Goal: Task Accomplishment & Management: Use online tool/utility

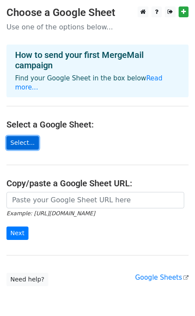
click at [25, 136] on link "Select..." at bounding box center [22, 142] width 32 height 13
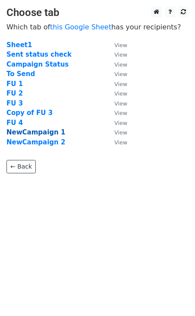
click at [47, 130] on strong "NewCampaign 1" at bounding box center [35, 132] width 59 height 8
click at [46, 132] on strong "NewCampaign 1" at bounding box center [35, 132] width 59 height 8
click at [49, 133] on strong "NewCampaign 1" at bounding box center [35, 132] width 59 height 8
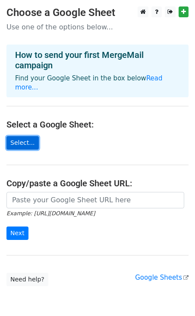
click at [33, 136] on link "Select..." at bounding box center [22, 142] width 32 height 13
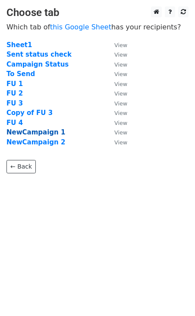
click at [49, 134] on strong "NewCampaign 1" at bounding box center [35, 132] width 59 height 8
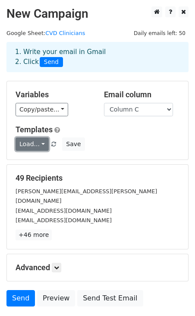
click at [41, 144] on link "Load..." at bounding box center [32, 143] width 33 height 13
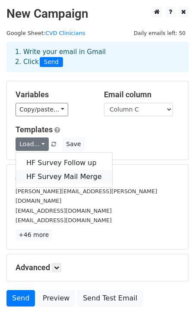
click at [46, 176] on link "HF Survey Mail Merge" at bounding box center [64, 177] width 96 height 14
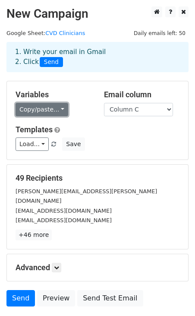
click at [57, 108] on link "Copy/paste..." at bounding box center [42, 109] width 53 height 13
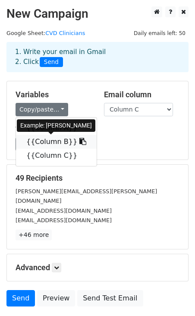
click at [51, 136] on link "{{Column B}}" at bounding box center [56, 142] width 81 height 14
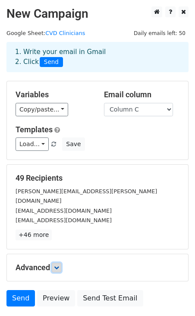
click at [61, 263] on link at bounding box center [57, 268] width 10 height 10
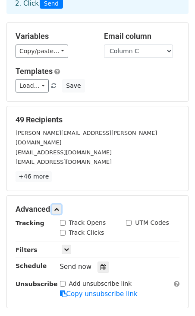
scroll to position [59, 0]
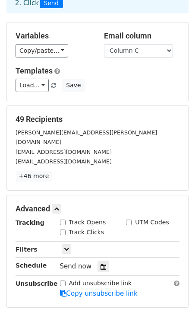
click at [64, 220] on input "Track Opens" at bounding box center [63, 223] width 6 height 6
checkbox input "true"
click at [63, 230] on input "Track Clicks" at bounding box center [63, 233] width 6 height 6
checkbox input "true"
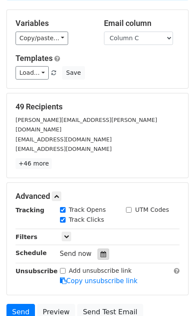
click at [102, 251] on icon at bounding box center [104, 254] width 6 height 6
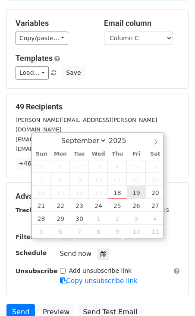
type input "[DATE] 12:00"
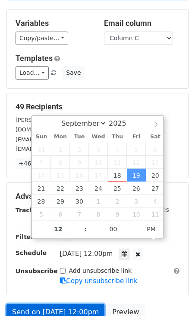
click at [82, 305] on link "Send on [DATE] 12:00pm" at bounding box center [55, 312] width 98 height 16
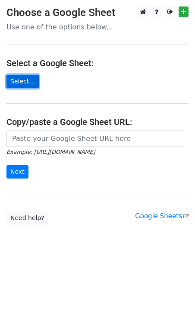
click at [30, 80] on link "Select..." at bounding box center [22, 81] width 32 height 13
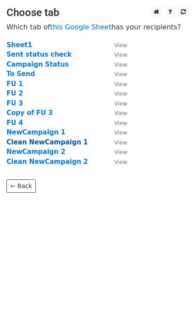
click at [70, 143] on strong "Clean NewCampaign 1" at bounding box center [47, 142] width 82 height 8
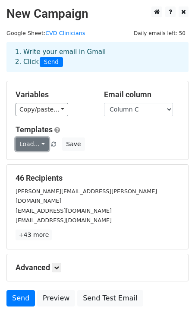
click at [38, 147] on link "Load..." at bounding box center [32, 143] width 33 height 13
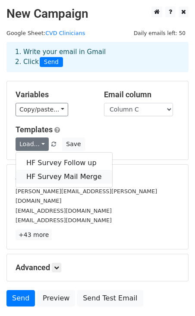
click at [48, 180] on link "HF Survey Mail Merge" at bounding box center [64, 177] width 96 height 14
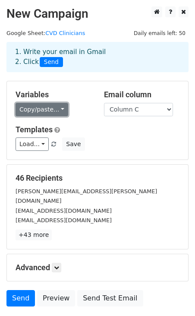
click at [37, 106] on link "Copy/paste..." at bounding box center [42, 109] width 53 height 13
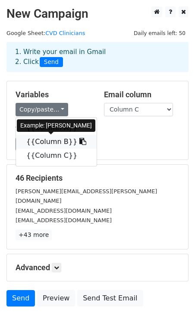
click at [41, 141] on link "{{Column B}}" at bounding box center [56, 142] width 81 height 14
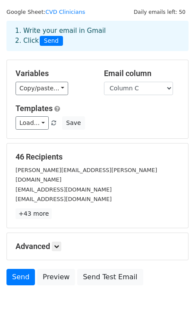
scroll to position [32, 0]
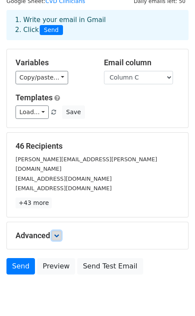
click at [56, 233] on icon at bounding box center [56, 235] width 5 height 5
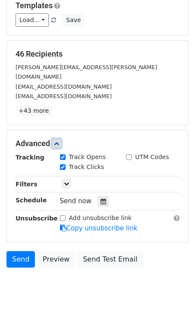
scroll to position [139, 0]
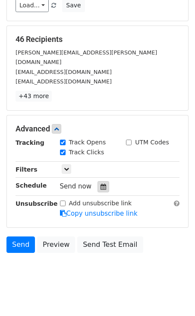
click at [101, 184] on icon at bounding box center [104, 187] width 6 height 6
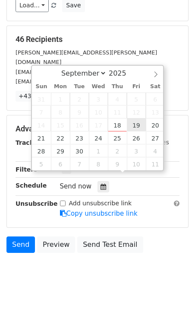
type input "2025-09-19 12:00"
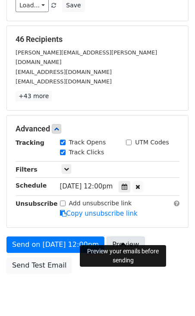
click at [132, 236] on link "Preview" at bounding box center [126, 244] width 38 height 16
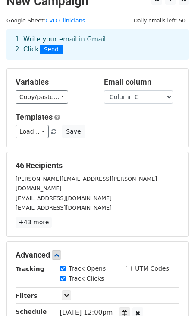
scroll to position [14, 0]
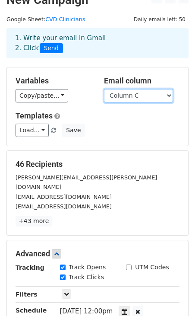
click at [135, 93] on select "Column A Column B Column C" at bounding box center [138, 95] width 69 height 13
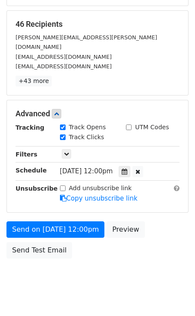
scroll to position [160, 0]
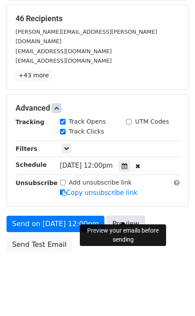
click at [121, 218] on link "Preview" at bounding box center [126, 224] width 38 height 16
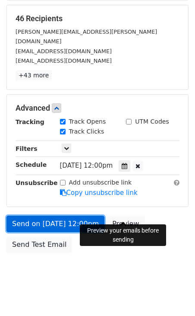
click at [75, 216] on link "Send on Sep 19 at 12:00pm" at bounding box center [55, 224] width 98 height 16
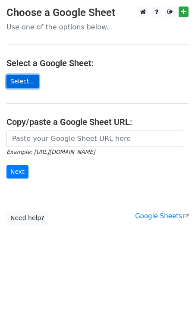
click at [14, 83] on link "Select..." at bounding box center [22, 81] width 32 height 13
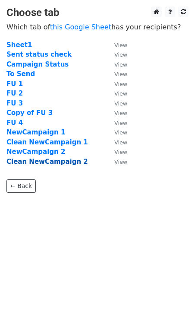
click at [65, 162] on strong "Clean NewCampaign 2" at bounding box center [47, 162] width 82 height 8
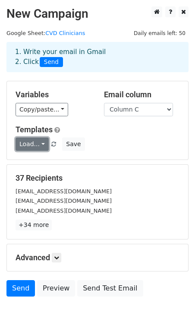
click at [41, 142] on link "Load..." at bounding box center [32, 143] width 33 height 13
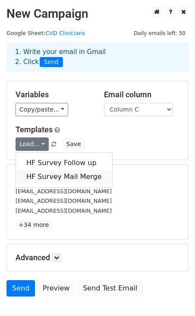
click at [48, 179] on link "HF Survey Mail Merge" at bounding box center [64, 177] width 96 height 14
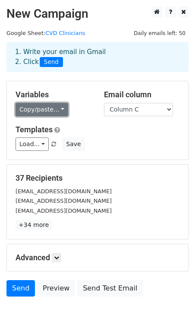
click at [61, 111] on link "Copy/paste..." at bounding box center [42, 109] width 53 height 13
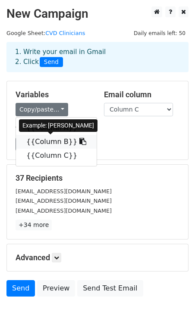
click at [52, 142] on link "{{Column B}}" at bounding box center [56, 142] width 81 height 14
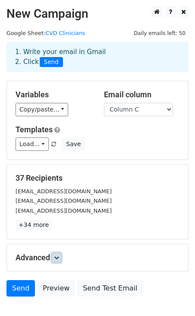
click at [57, 259] on icon at bounding box center [56, 257] width 5 height 5
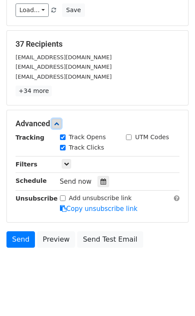
scroll to position [139, 0]
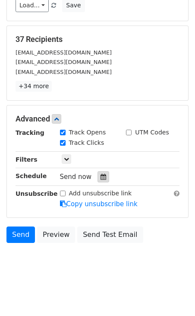
click at [101, 177] on icon at bounding box center [104, 177] width 6 height 6
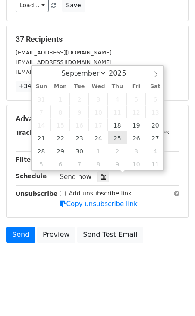
type input "[DATE] 12:00"
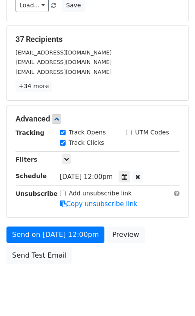
click at [119, 255] on div "Send on [DATE] 12:00pm Preview Send Test Email" at bounding box center [97, 248] width 195 height 42
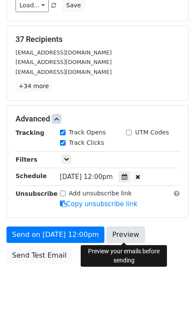
click at [129, 231] on link "Preview" at bounding box center [126, 235] width 38 height 16
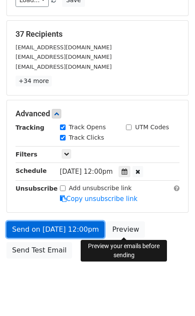
click at [77, 228] on link "Send on [DATE] 12:00pm" at bounding box center [55, 229] width 98 height 16
